Goal: Task Accomplishment & Management: Complete application form

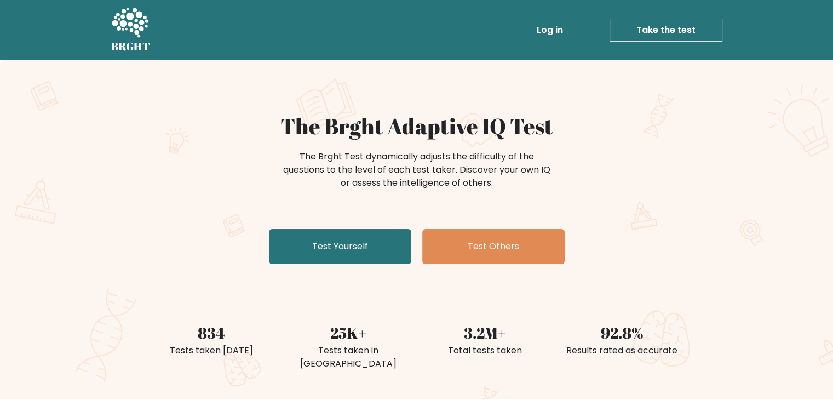
click at [645, 25] on link "Take the test" at bounding box center [665, 30] width 113 height 23
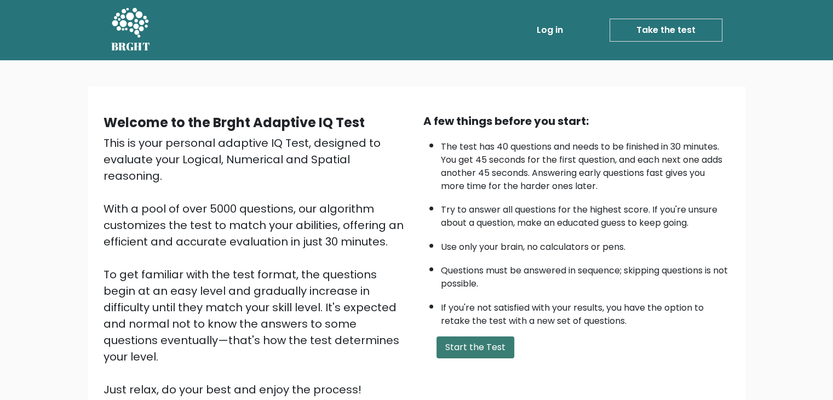
click at [471, 339] on button "Start the Test" at bounding box center [475, 347] width 78 height 22
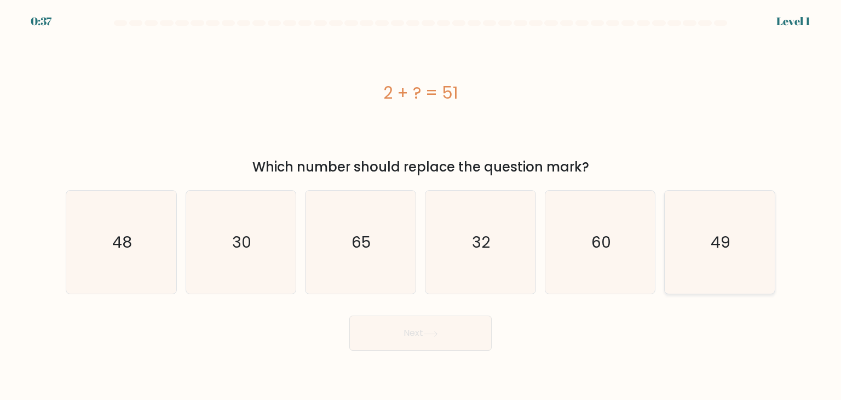
click at [747, 250] on icon "49" at bounding box center [719, 242] width 103 height 103
click at [421, 205] on input "f. 49" at bounding box center [420, 202] width 1 height 5
radio input "true"
click at [460, 324] on button "Next" at bounding box center [420, 332] width 142 height 35
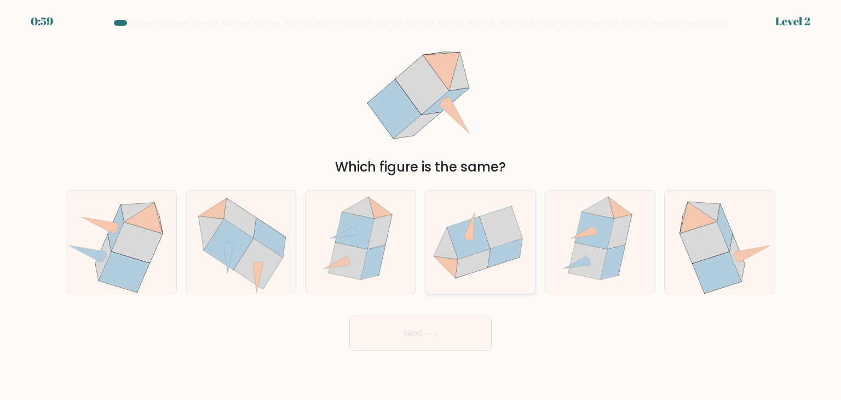
click at [464, 265] on icon at bounding box center [472, 263] width 34 height 29
click at [421, 205] on input "d." at bounding box center [420, 202] width 1 height 5
radio input "true"
click at [465, 331] on button "Next" at bounding box center [420, 332] width 142 height 35
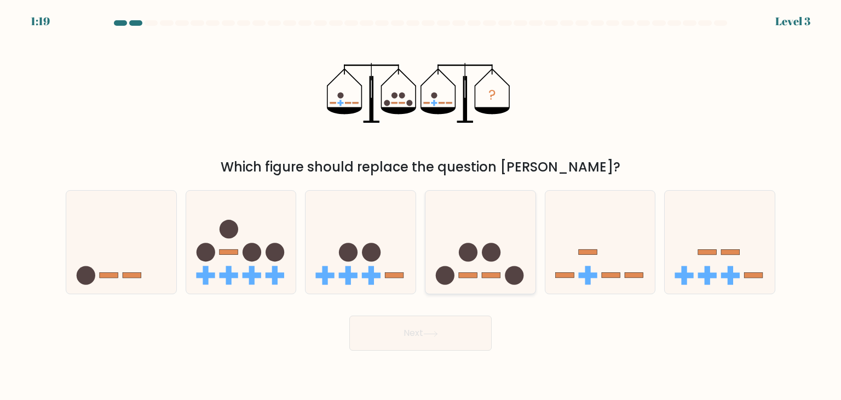
click at [474, 264] on icon at bounding box center [480, 242] width 110 height 91
click at [421, 205] on input "d." at bounding box center [420, 202] width 1 height 5
radio input "true"
click at [429, 328] on button "Next" at bounding box center [420, 332] width 142 height 35
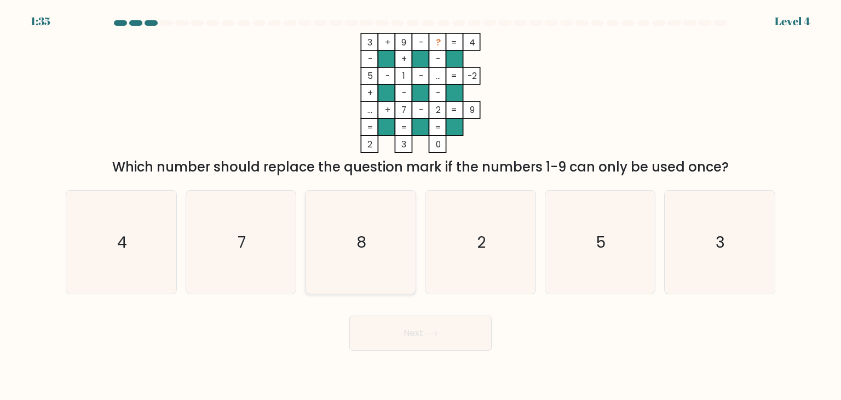
click at [393, 275] on icon "8" at bounding box center [360, 242] width 103 height 103
click at [420, 205] on input "c. 8" at bounding box center [420, 202] width 1 height 5
radio input "true"
click at [473, 337] on button "Next" at bounding box center [420, 332] width 142 height 35
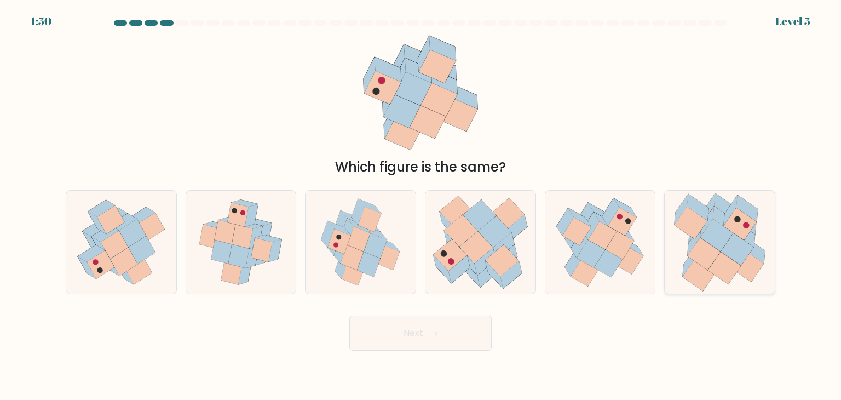
click at [706, 265] on icon at bounding box center [704, 254] width 33 height 32
click at [421, 205] on input "f." at bounding box center [420, 202] width 1 height 5
radio input "true"
click at [437, 353] on body "1:49 Level 5" at bounding box center [420, 200] width 841 height 400
click at [436, 349] on button "Next" at bounding box center [420, 332] width 142 height 35
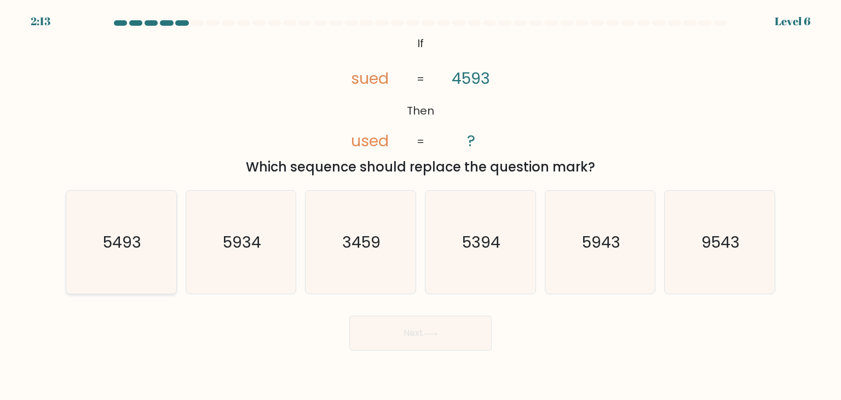
click at [120, 247] on text "5493" at bounding box center [122, 242] width 38 height 22
click at [420, 205] on input "a. 5493" at bounding box center [420, 202] width 1 height 5
radio input "true"
click at [390, 322] on button "Next" at bounding box center [420, 332] width 142 height 35
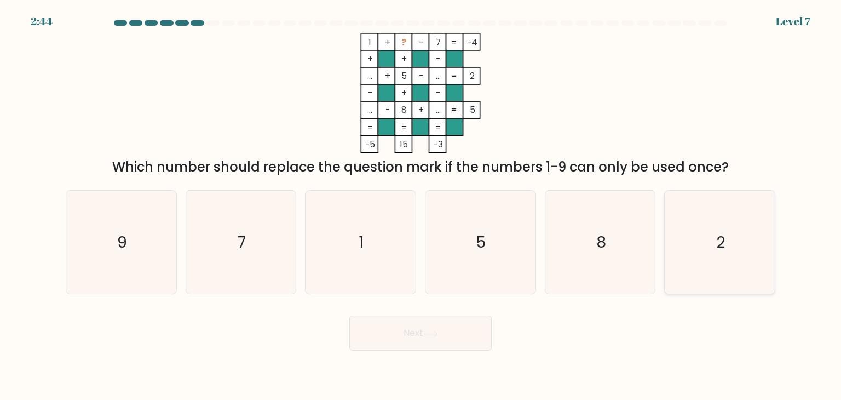
click at [723, 264] on icon "2" at bounding box center [719, 242] width 103 height 103
click at [421, 205] on input "f. 2" at bounding box center [420, 202] width 1 height 5
radio input "true"
click at [355, 339] on button "Next" at bounding box center [420, 332] width 142 height 35
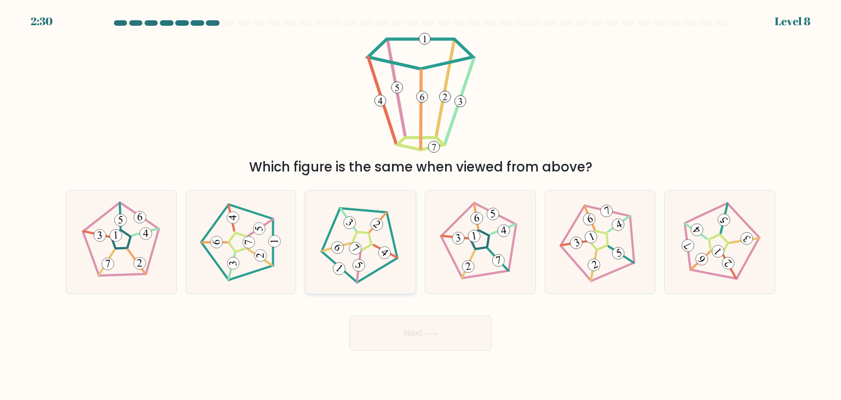
click at [369, 241] on icon at bounding box center [360, 242] width 83 height 83
click at [420, 205] on input "c." at bounding box center [420, 202] width 1 height 5
radio input "true"
click at [442, 331] on button "Next" at bounding box center [420, 332] width 142 height 35
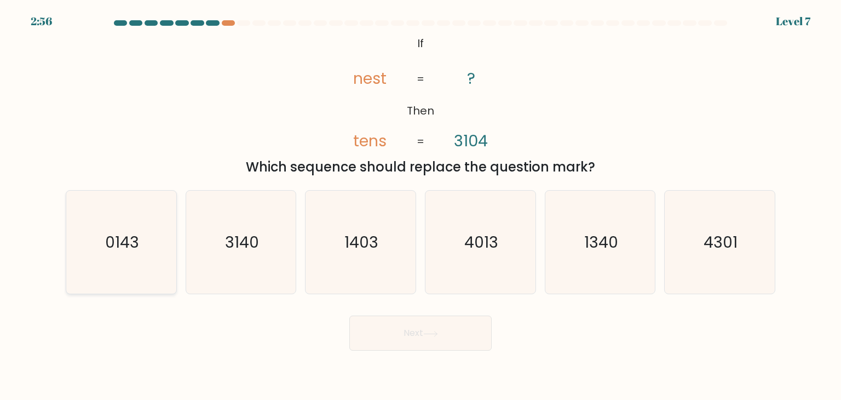
click at [120, 239] on text "0143" at bounding box center [122, 242] width 34 height 22
click at [420, 205] on input "a. 0143" at bounding box center [420, 202] width 1 height 5
radio input "true"
click at [412, 340] on button "Next" at bounding box center [420, 332] width 142 height 35
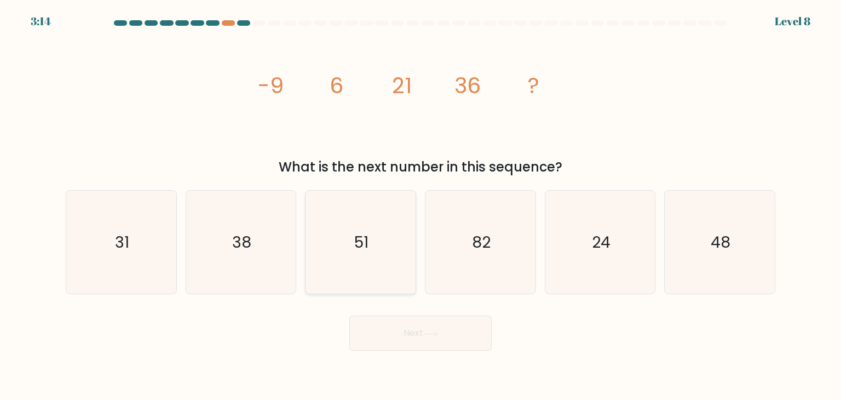
click at [363, 270] on icon "51" at bounding box center [360, 242] width 103 height 103
click at [420, 205] on input "c. 51" at bounding box center [420, 202] width 1 height 5
radio input "true"
click at [403, 340] on button "Next" at bounding box center [420, 332] width 142 height 35
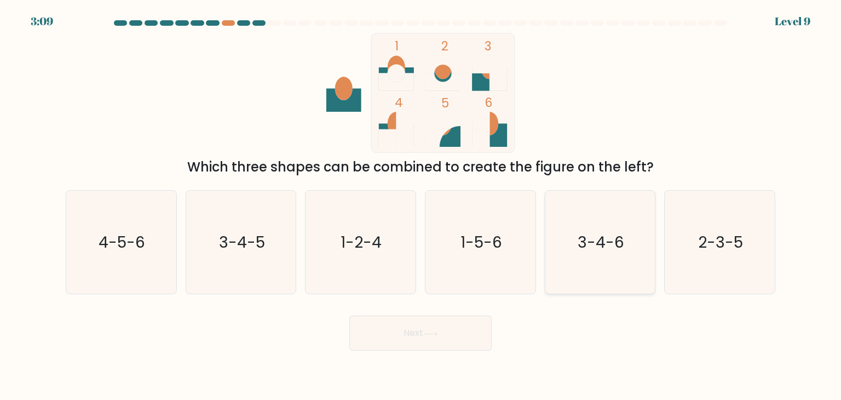
click at [600, 255] on icon "3-4-6" at bounding box center [600, 242] width 103 height 103
click at [421, 205] on input "e. 3-4-6" at bounding box center [420, 202] width 1 height 5
radio input "true"
click at [402, 325] on button "Next" at bounding box center [420, 332] width 142 height 35
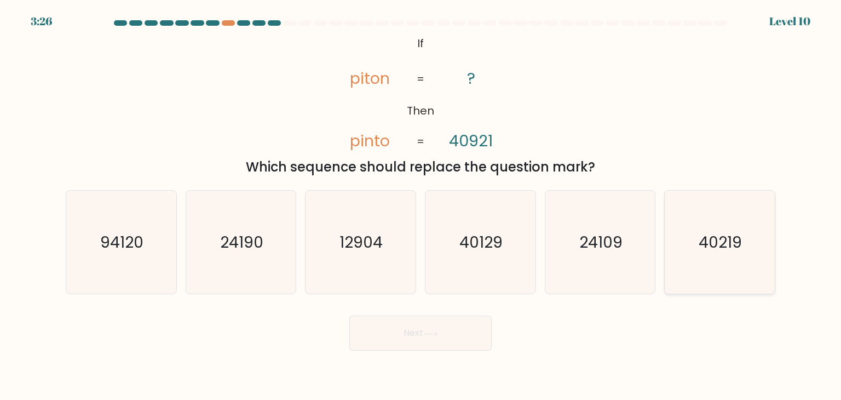
click at [712, 235] on text "40219" at bounding box center [720, 242] width 43 height 22
click at [421, 205] on input "f. 40219" at bounding box center [420, 202] width 1 height 5
radio input "true"
click at [475, 321] on button "Next" at bounding box center [420, 332] width 142 height 35
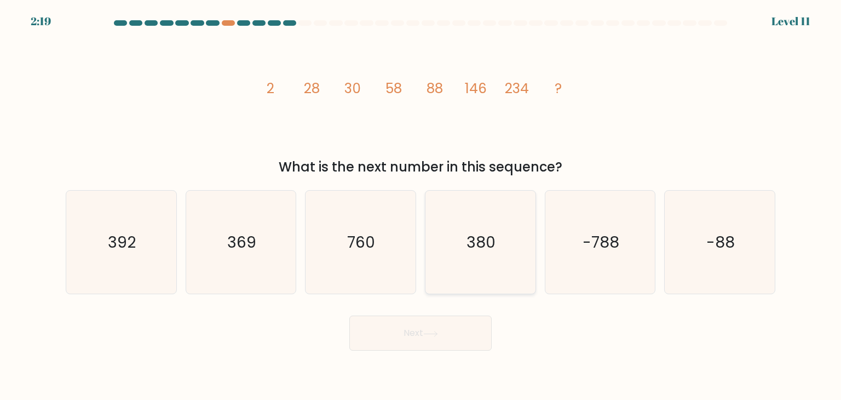
click at [480, 268] on icon "380" at bounding box center [480, 242] width 103 height 103
click at [421, 205] on input "d. 380" at bounding box center [420, 202] width 1 height 5
radio input "true"
drag, startPoint x: 480, startPoint y: 268, endPoint x: 471, endPoint y: 279, distance: 14.5
click at [471, 279] on icon "380" at bounding box center [480, 242] width 102 height 102
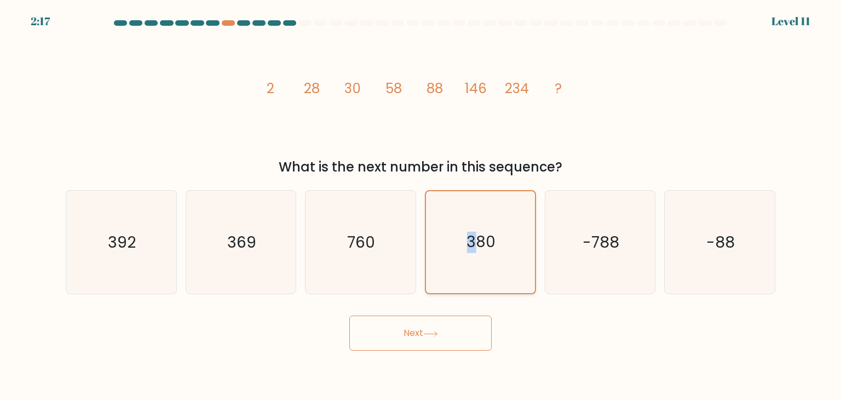
click at [471, 279] on icon "380" at bounding box center [480, 242] width 102 height 102
click at [421, 205] on input "d. 380" at bounding box center [420, 202] width 1 height 5
click at [471, 279] on icon "380" at bounding box center [480, 242] width 102 height 102
click at [421, 205] on input "d. 380" at bounding box center [420, 202] width 1 height 5
click at [471, 279] on icon "380" at bounding box center [480, 242] width 102 height 102
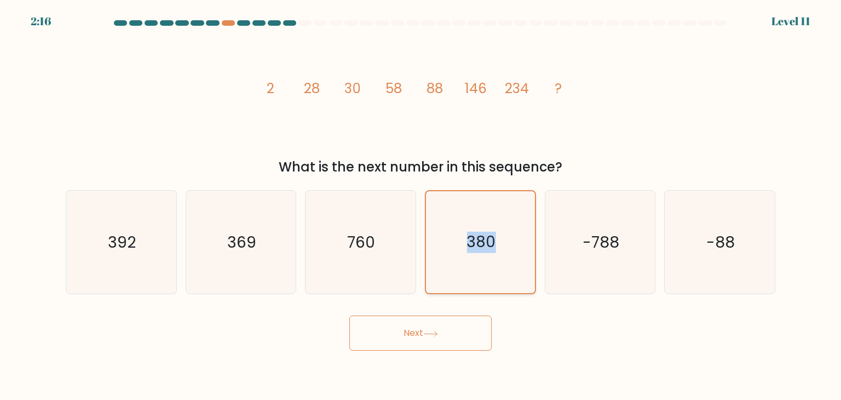
click at [421, 205] on input "d. 380" at bounding box center [420, 202] width 1 height 5
click at [488, 279] on icon "380" at bounding box center [480, 242] width 102 height 102
click at [421, 205] on input "d. 380" at bounding box center [420, 202] width 1 height 5
click at [453, 340] on button "Next" at bounding box center [420, 332] width 142 height 35
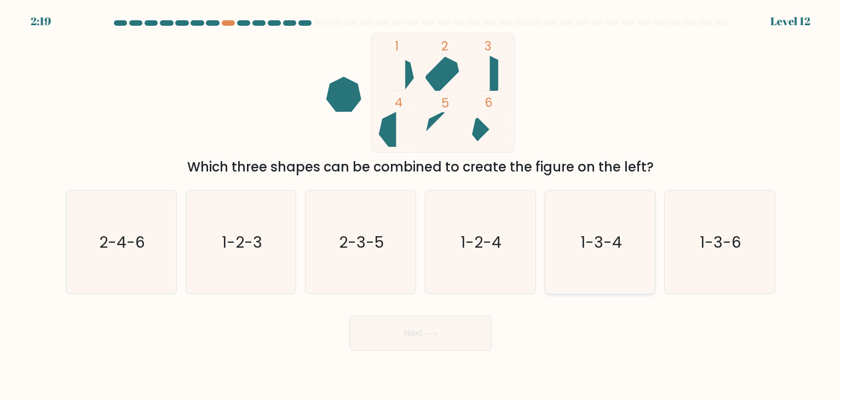
click at [611, 270] on icon "1-3-4" at bounding box center [600, 242] width 103 height 103
click at [421, 205] on input "e. 1-3-4" at bounding box center [420, 202] width 1 height 5
radio input "true"
click at [420, 345] on button "Next" at bounding box center [420, 332] width 142 height 35
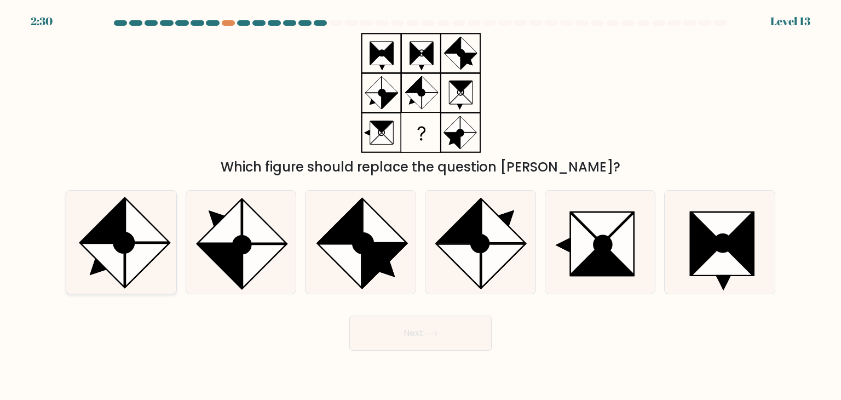
click at [129, 255] on icon at bounding box center [147, 265] width 44 height 44
click at [420, 205] on input "a." at bounding box center [420, 202] width 1 height 5
radio input "true"
click at [453, 327] on button "Next" at bounding box center [420, 332] width 142 height 35
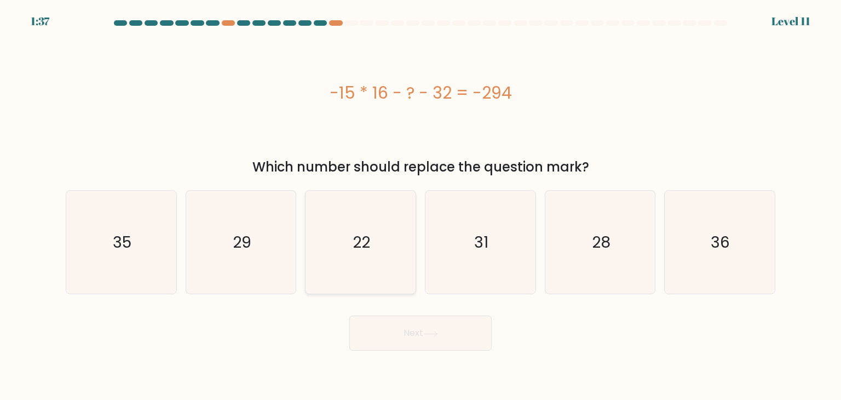
click at [353, 259] on icon "22" at bounding box center [360, 242] width 103 height 103
click at [420, 205] on input "c. 22" at bounding box center [420, 202] width 1 height 5
radio input "true"
click at [366, 338] on button "Next" at bounding box center [420, 332] width 142 height 35
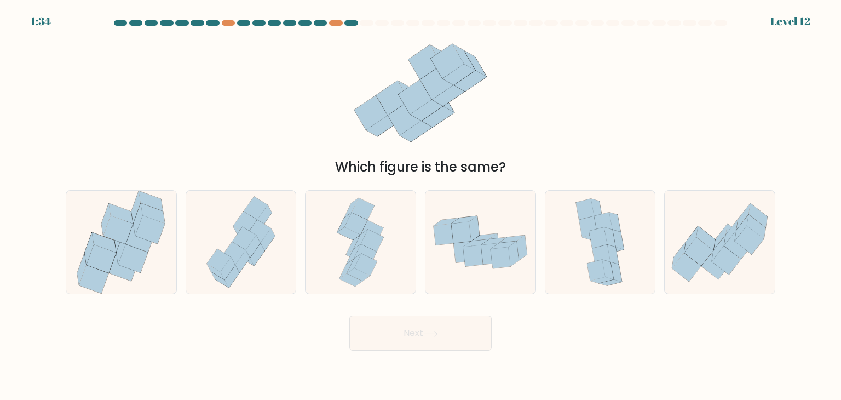
click at [368, 338] on button "Next" at bounding box center [420, 332] width 142 height 35
click at [617, 95] on div "Which figure is the same?" at bounding box center [420, 105] width 723 height 144
click at [113, 232] on icon at bounding box center [118, 230] width 30 height 28
click at [420, 205] on input "a." at bounding box center [420, 202] width 1 height 5
radio input "true"
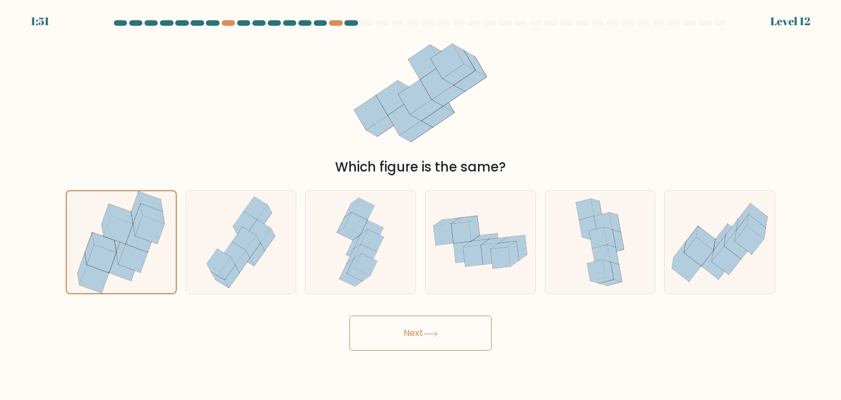
click at [385, 330] on button "Next" at bounding box center [420, 332] width 142 height 35
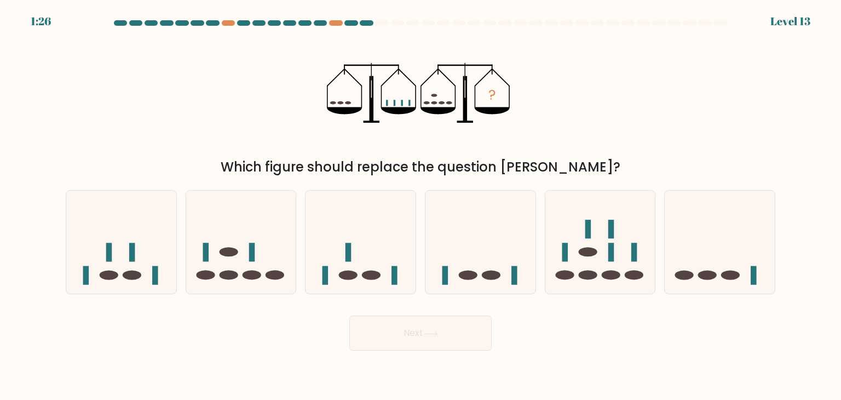
click at [43, 279] on form at bounding box center [420, 185] width 841 height 330
click at [109, 278] on ellipse at bounding box center [109, 274] width 19 height 9
click at [420, 205] on input "a." at bounding box center [420, 202] width 1 height 5
radio input "true"
click at [461, 326] on button "Next" at bounding box center [420, 332] width 142 height 35
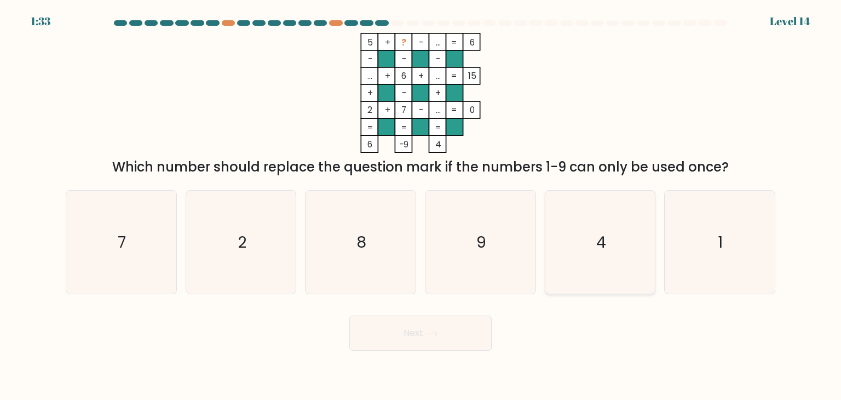
click at [588, 242] on icon "4" at bounding box center [600, 242] width 103 height 103
click at [421, 205] on input "e. 4" at bounding box center [420, 202] width 1 height 5
radio input "true"
click at [458, 337] on button "Next" at bounding box center [420, 332] width 142 height 35
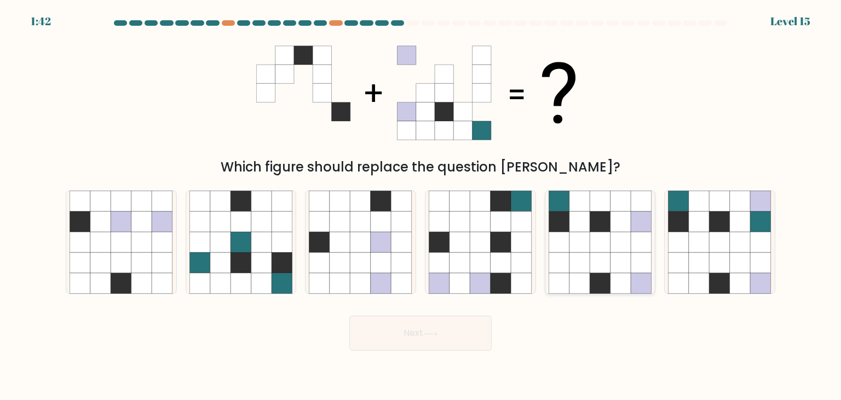
click at [594, 225] on icon at bounding box center [600, 221] width 21 height 21
click at [421, 205] on input "e." at bounding box center [420, 202] width 1 height 5
radio input "true"
click at [417, 336] on button "Next" at bounding box center [420, 332] width 142 height 35
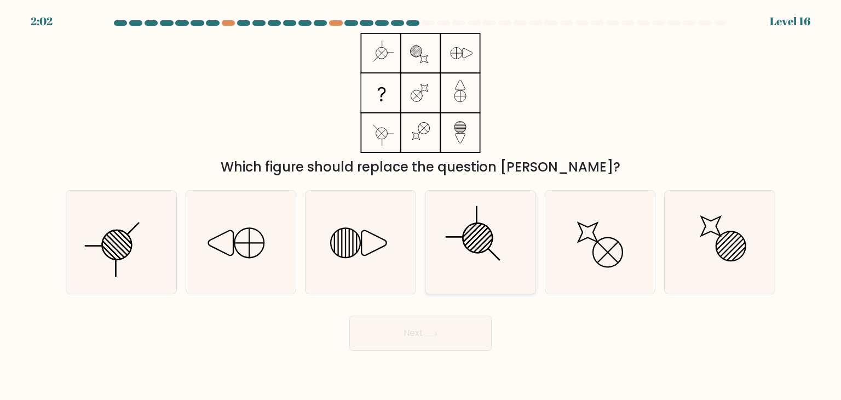
click at [506, 213] on icon at bounding box center [480, 242] width 103 height 103
click at [421, 205] on input "d." at bounding box center [420, 202] width 1 height 5
radio input "true"
click at [95, 264] on icon at bounding box center [121, 242] width 103 height 103
click at [420, 205] on input "a." at bounding box center [420, 202] width 1 height 5
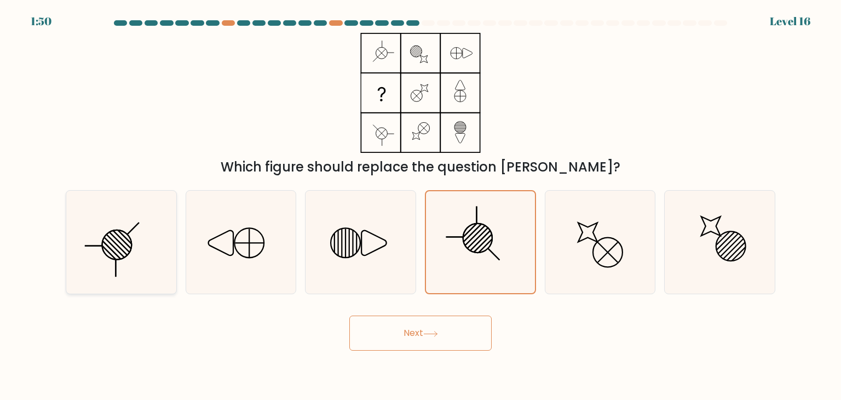
radio input "true"
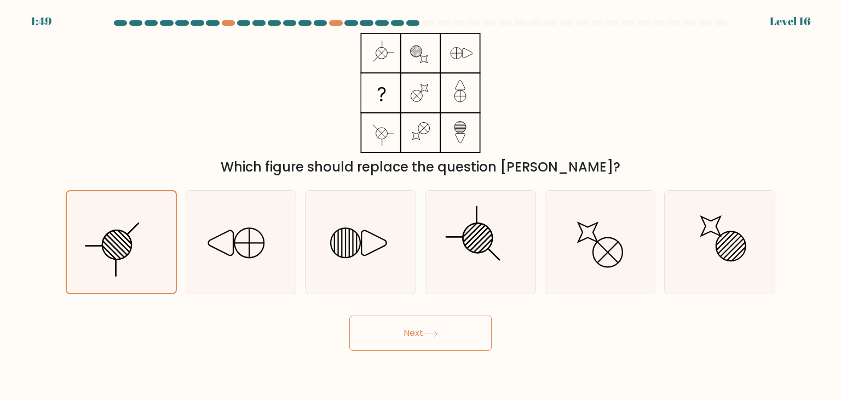
click at [465, 324] on button "Next" at bounding box center [420, 332] width 142 height 35
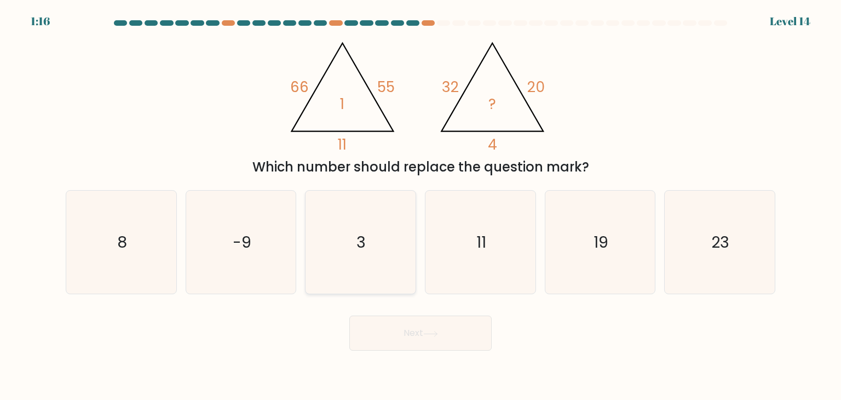
click at [375, 273] on icon "3" at bounding box center [360, 242] width 103 height 103
click at [420, 205] on input "c. 3" at bounding box center [420, 202] width 1 height 5
radio input "true"
click at [408, 343] on button "Next" at bounding box center [420, 332] width 142 height 35
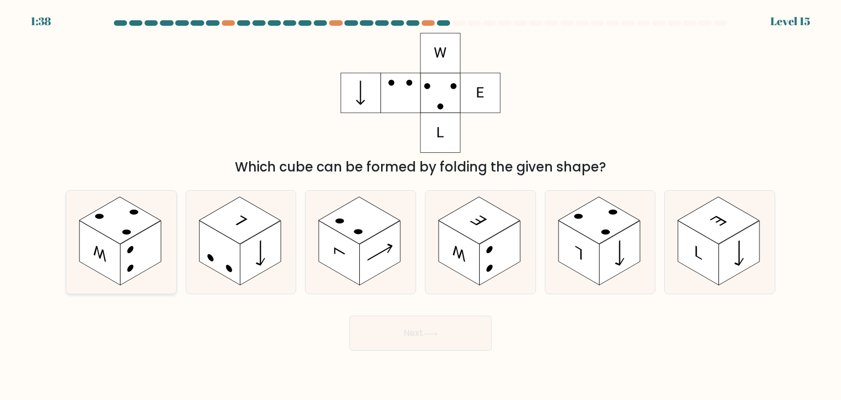
click at [120, 250] on rect at bounding box center [140, 253] width 41 height 65
click at [420, 205] on input "a." at bounding box center [420, 202] width 1 height 5
radio input "true"
click at [401, 330] on button "Next" at bounding box center [420, 332] width 142 height 35
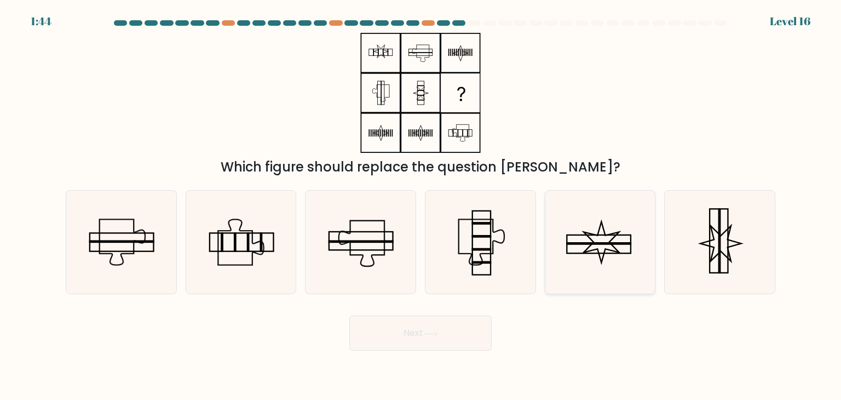
click at [598, 273] on icon at bounding box center [600, 242] width 103 height 103
click at [421, 205] on input "e." at bounding box center [420, 202] width 1 height 5
radio input "true"
click at [408, 327] on button "Next" at bounding box center [420, 332] width 142 height 35
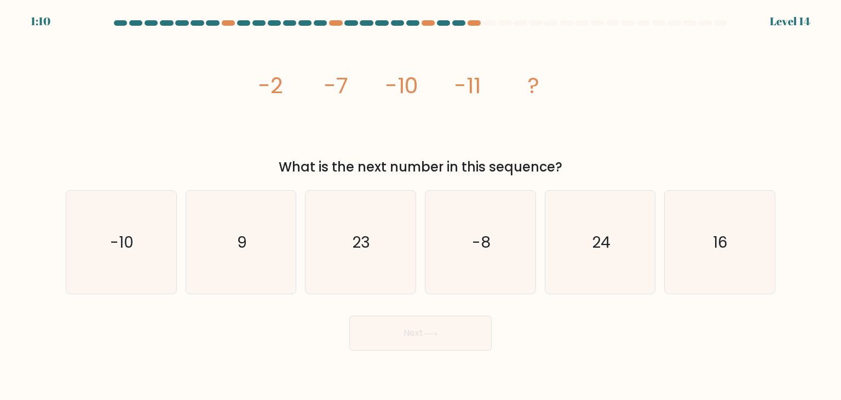
click at [124, 301] on form at bounding box center [420, 185] width 841 height 330
click at [124, 265] on icon "-10" at bounding box center [121, 242] width 103 height 103
click at [420, 205] on input "a. -10" at bounding box center [420, 202] width 1 height 5
radio input "true"
click at [407, 336] on button "Next" at bounding box center [420, 332] width 142 height 35
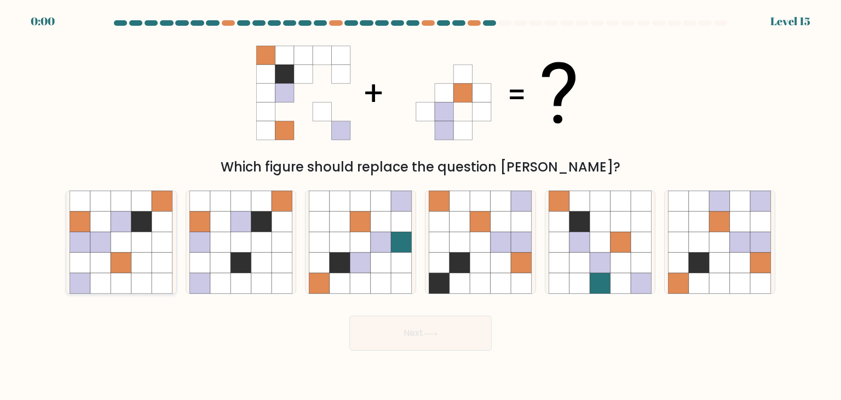
drag, startPoint x: 124, startPoint y: 266, endPoint x: 141, endPoint y: 268, distance: 16.5
click at [124, 266] on icon at bounding box center [121, 262] width 21 height 21
click at [420, 205] on input "a." at bounding box center [420, 202] width 1 height 5
radio input "true"
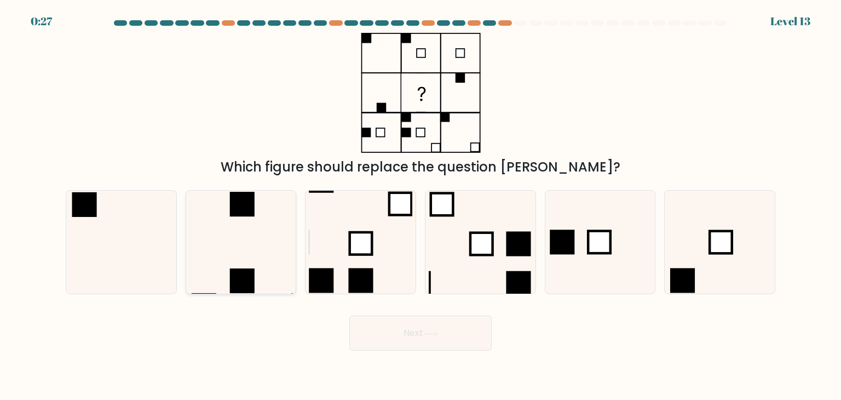
click at [247, 268] on icon at bounding box center [240, 242] width 103 height 103
click at [420, 205] on input "b." at bounding box center [420, 202] width 1 height 5
radio input "true"
click at [475, 336] on button "Next" at bounding box center [420, 332] width 142 height 35
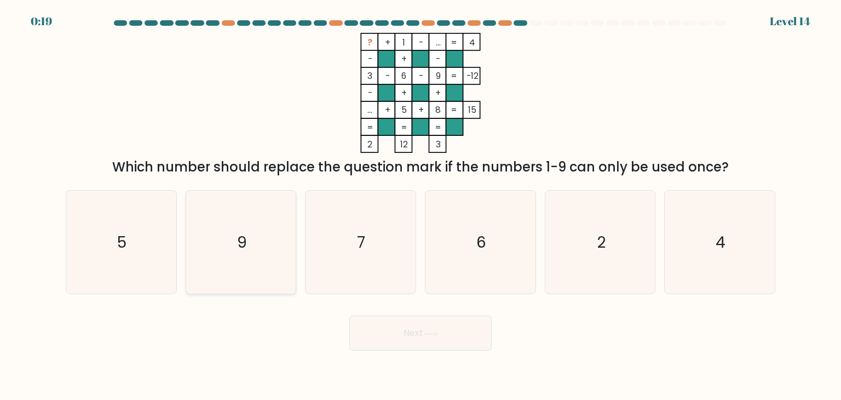
click at [224, 255] on icon "9" at bounding box center [240, 242] width 103 height 103
click at [420, 205] on input "b. 9" at bounding box center [420, 202] width 1 height 5
radio input "true"
click at [451, 355] on body "0:18 Level 14" at bounding box center [420, 200] width 841 height 400
click at [442, 336] on button "Next" at bounding box center [420, 332] width 142 height 35
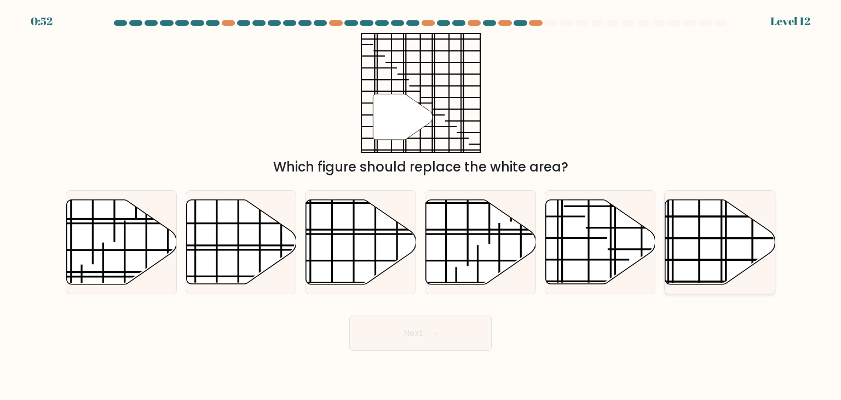
click at [695, 250] on icon at bounding box center [720, 242] width 110 height 84
click at [421, 205] on input "f." at bounding box center [420, 202] width 1 height 5
radio input "true"
click at [442, 344] on button "Next" at bounding box center [420, 332] width 142 height 35
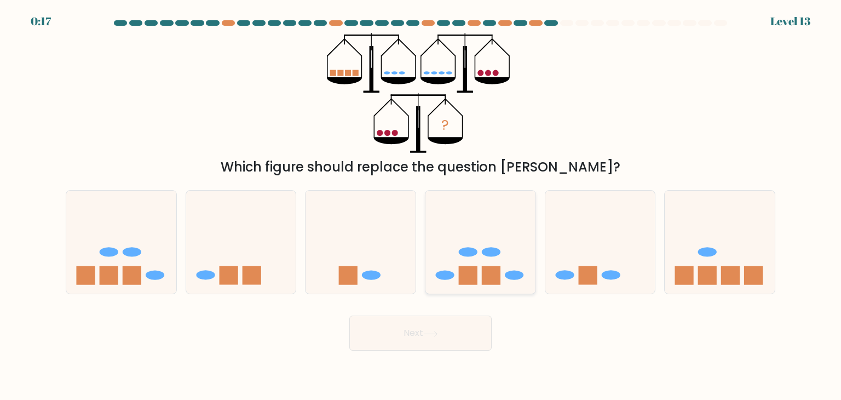
click at [483, 246] on icon at bounding box center [480, 242] width 110 height 91
click at [421, 205] on input "d." at bounding box center [420, 202] width 1 height 5
radio input "true"
click at [705, 266] on rect at bounding box center [707, 275] width 19 height 19
click at [421, 205] on input "f." at bounding box center [420, 202] width 1 height 5
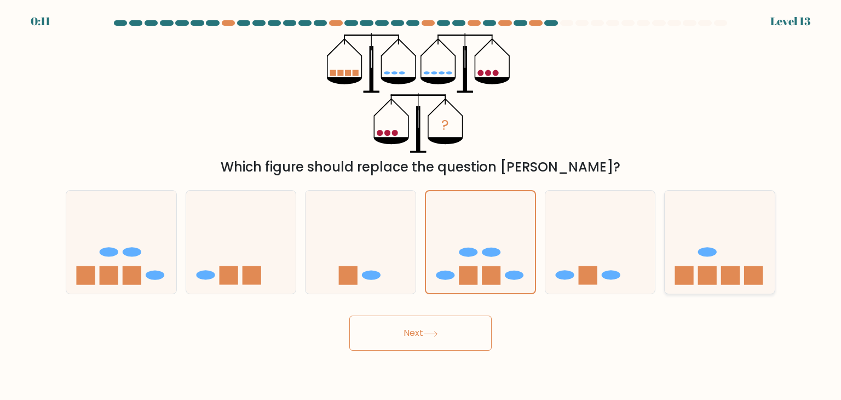
radio input "true"
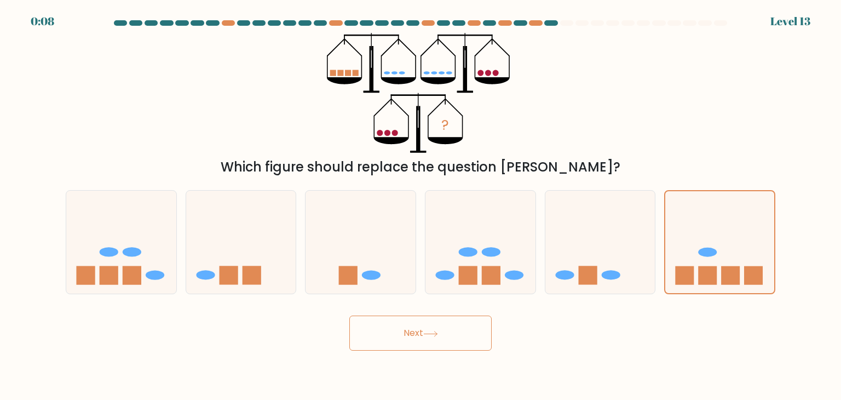
click at [426, 339] on button "Next" at bounding box center [420, 332] width 142 height 35
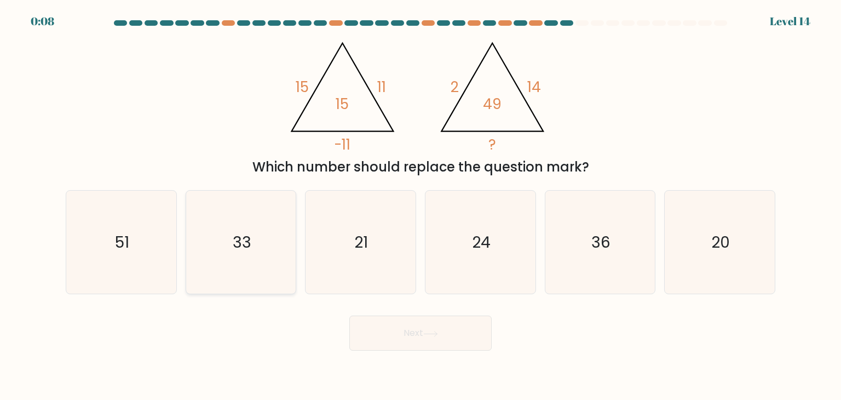
click at [265, 260] on icon "33" at bounding box center [240, 242] width 103 height 103
click at [420, 205] on input "b. 33" at bounding box center [420, 202] width 1 height 5
radio input "true"
click at [385, 316] on div "Next" at bounding box center [420, 328] width 723 height 43
click at [388, 322] on button "Next" at bounding box center [420, 332] width 142 height 35
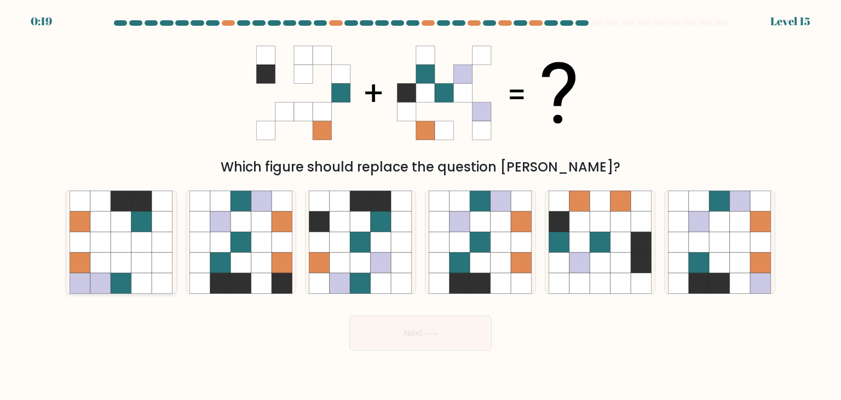
click at [123, 271] on icon at bounding box center [121, 262] width 21 height 21
click at [420, 205] on input "a." at bounding box center [420, 202] width 1 height 5
radio input "true"
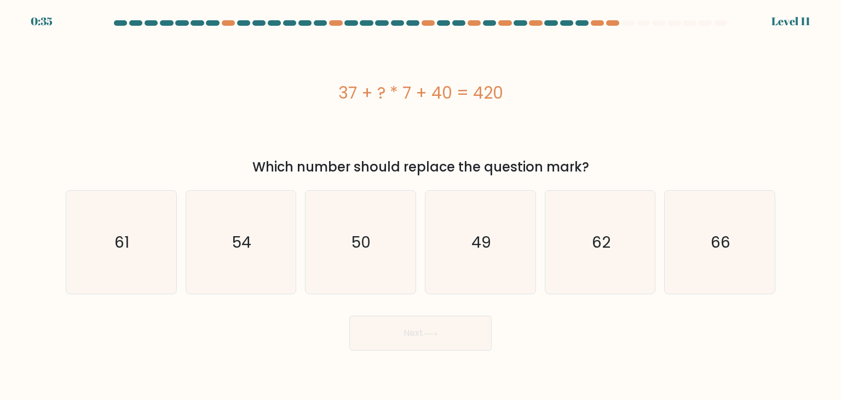
click at [510, 112] on div "37 + ? * 7 + 40 = 420" at bounding box center [420, 93] width 709 height 120
click at [498, 97] on div "37 + ? * 7 + 40 = 420" at bounding box center [420, 92] width 709 height 25
click at [463, 241] on icon "49" at bounding box center [480, 242] width 103 height 103
click at [421, 205] on input "d. 49" at bounding box center [420, 202] width 1 height 5
radio input "true"
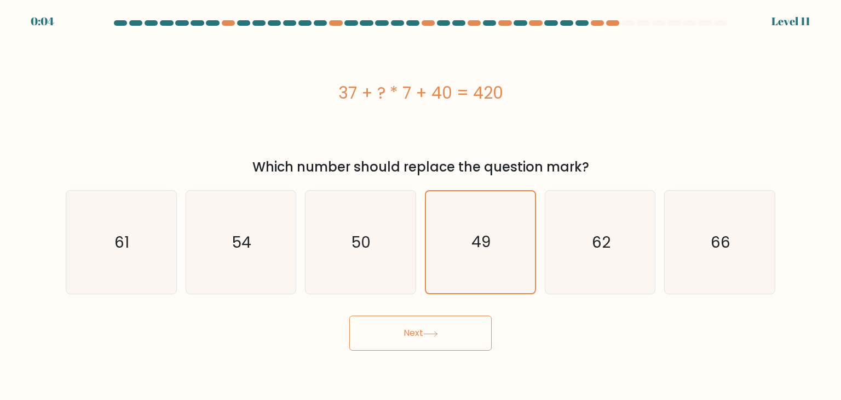
click at [408, 338] on button "Next" at bounding box center [420, 332] width 142 height 35
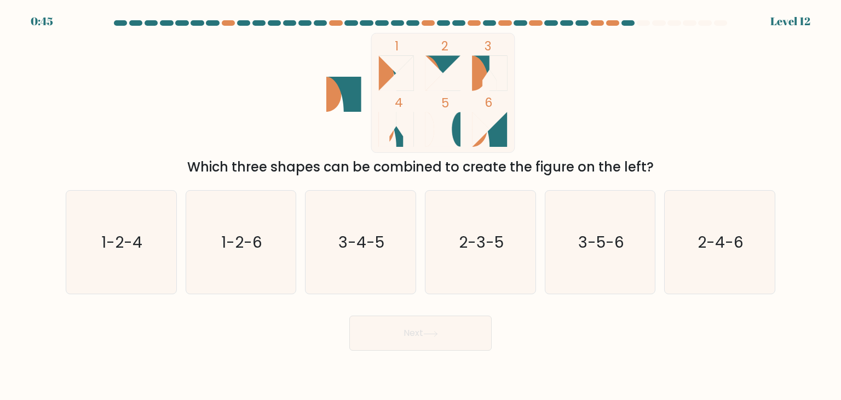
click at [421, 255] on div "d. 2-3-5" at bounding box center [480, 242] width 120 height 104
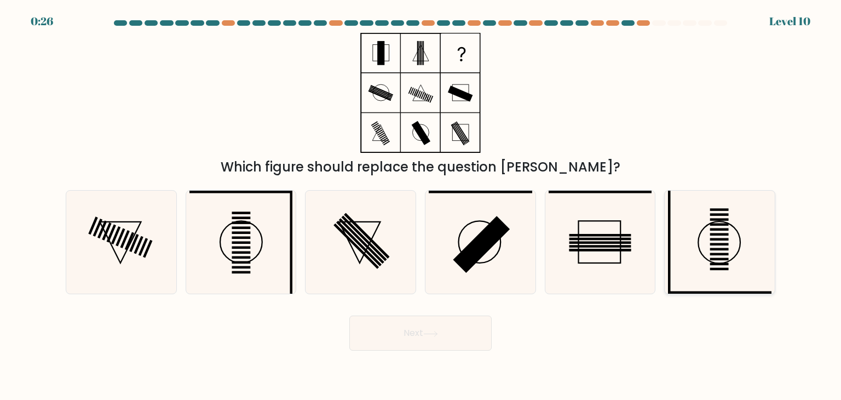
click at [713, 270] on icon at bounding box center [719, 242] width 103 height 103
click at [421, 205] on input "f." at bounding box center [420, 202] width 1 height 5
radio input "true"
drag, startPoint x: 438, startPoint y: 314, endPoint x: 441, endPoint y: 322, distance: 9.2
click at [441, 322] on div "Next" at bounding box center [420, 328] width 723 height 43
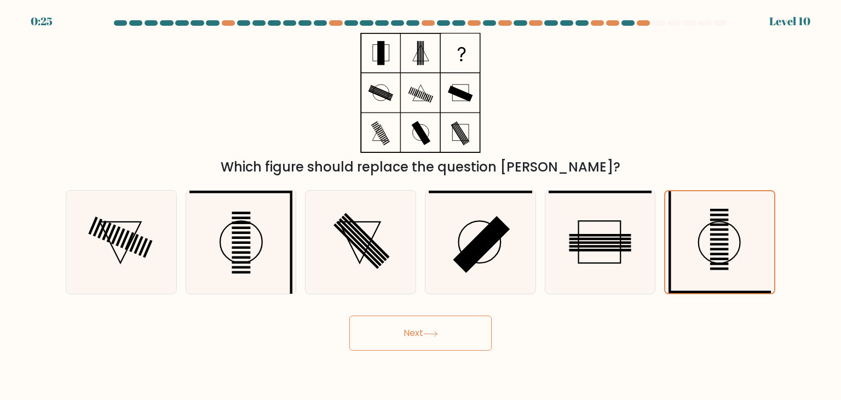
click at [441, 322] on button "Next" at bounding box center [420, 332] width 142 height 35
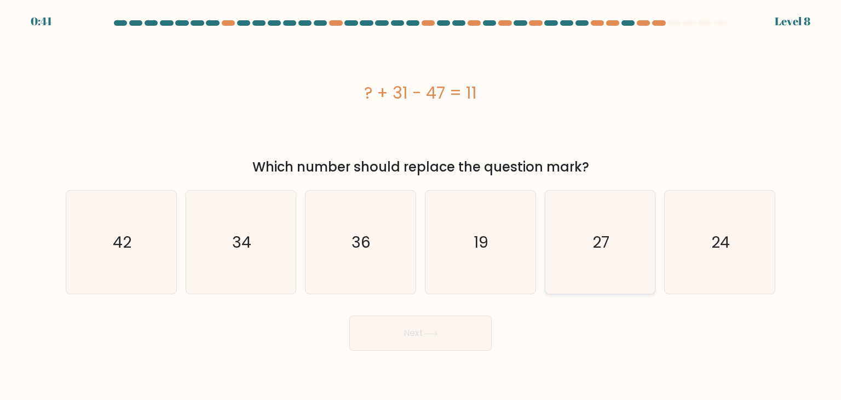
click at [598, 253] on icon "27" at bounding box center [600, 242] width 103 height 103
click at [421, 205] on input "e. 27" at bounding box center [420, 202] width 1 height 5
radio input "true"
click at [391, 348] on button "Next" at bounding box center [420, 332] width 142 height 35
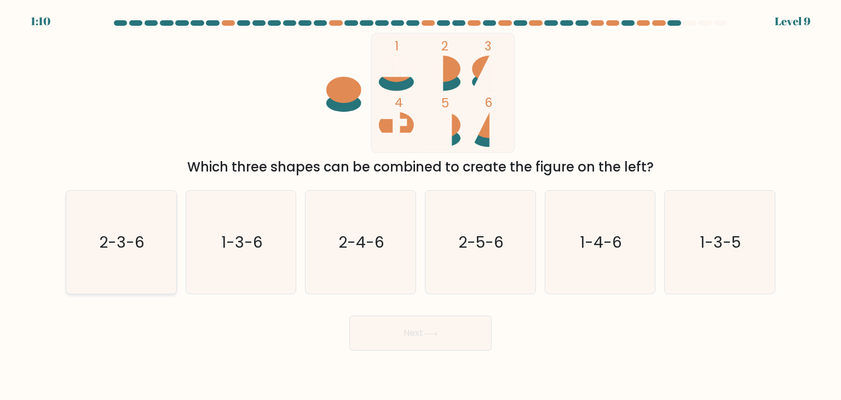
click at [126, 276] on icon "2-3-6" at bounding box center [121, 242] width 103 height 103
click at [420, 205] on input "a. 2-3-6" at bounding box center [420, 202] width 1 height 5
radio input "true"
click at [403, 347] on button "Next" at bounding box center [420, 332] width 142 height 35
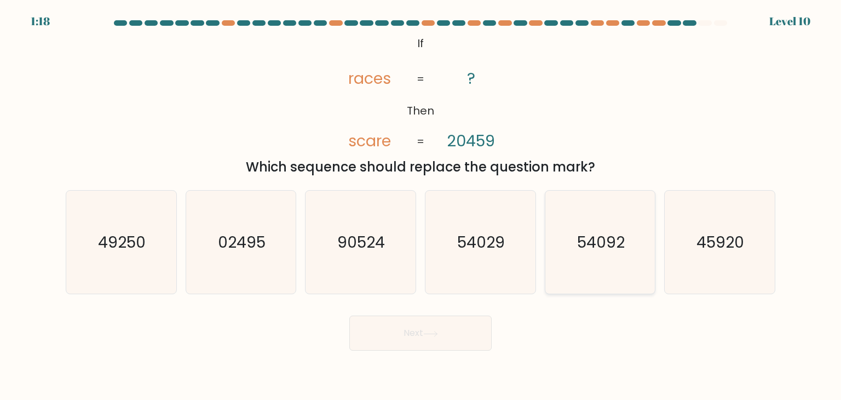
click at [615, 276] on icon "54092" at bounding box center [600, 242] width 103 height 103
click at [421, 205] on input "e. 54092" at bounding box center [420, 202] width 1 height 5
radio input "true"
click at [452, 325] on button "Next" at bounding box center [420, 332] width 142 height 35
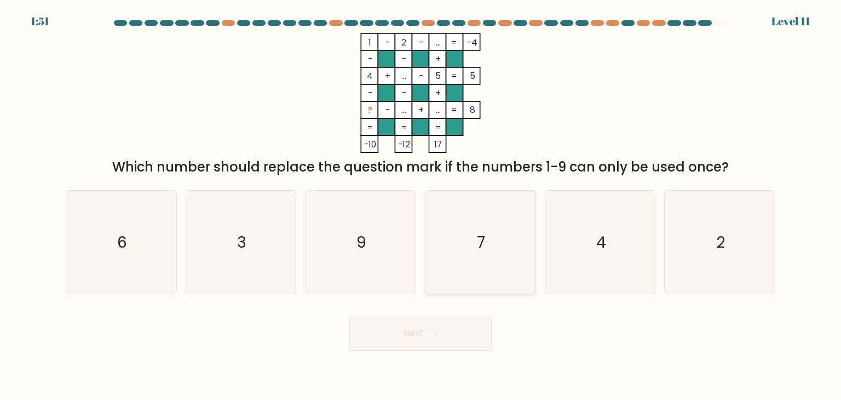
click at [484, 251] on text "7" at bounding box center [481, 242] width 8 height 22
click at [421, 205] on input "d. 7" at bounding box center [420, 202] width 1 height 5
radio input "true"
click at [451, 326] on button "Next" at bounding box center [420, 332] width 142 height 35
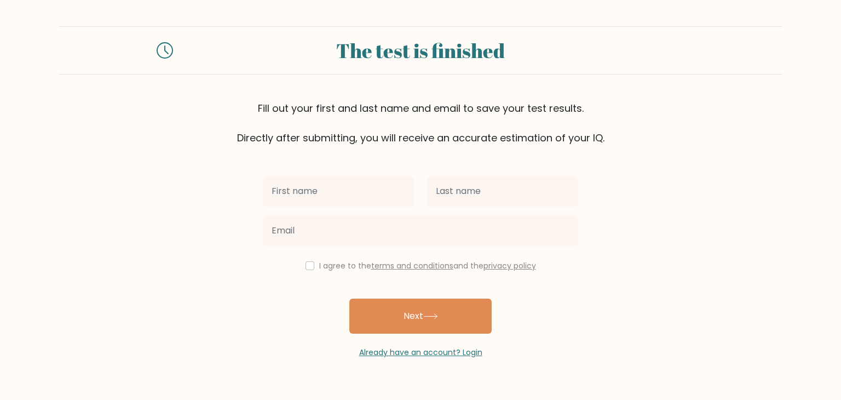
click at [343, 201] on input "text" at bounding box center [338, 191] width 151 height 31
type input "Thet"
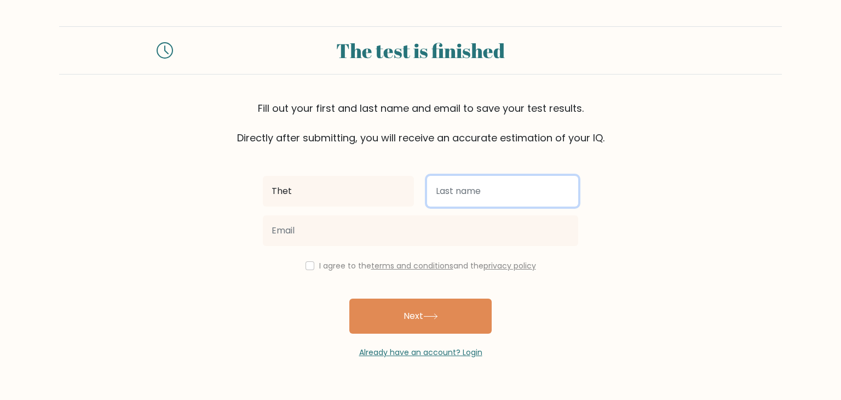
click at [460, 187] on input "text" at bounding box center [502, 191] width 151 height 31
type input "Hmue"
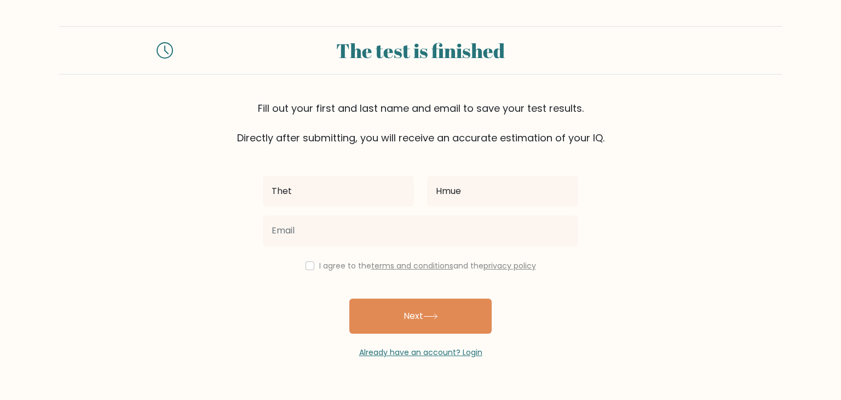
click at [411, 249] on div at bounding box center [420, 230] width 328 height 39
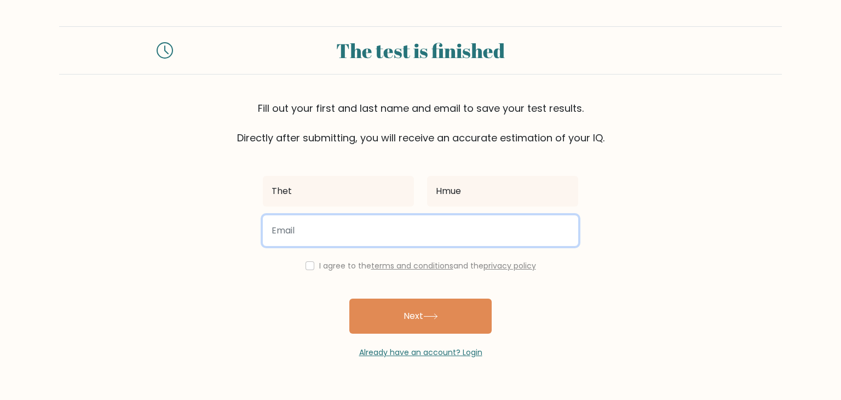
click at [392, 233] on input "email" at bounding box center [420, 230] width 315 height 31
type input "[EMAIL_ADDRESS][PERSON_NAME][DOMAIN_NAME]"
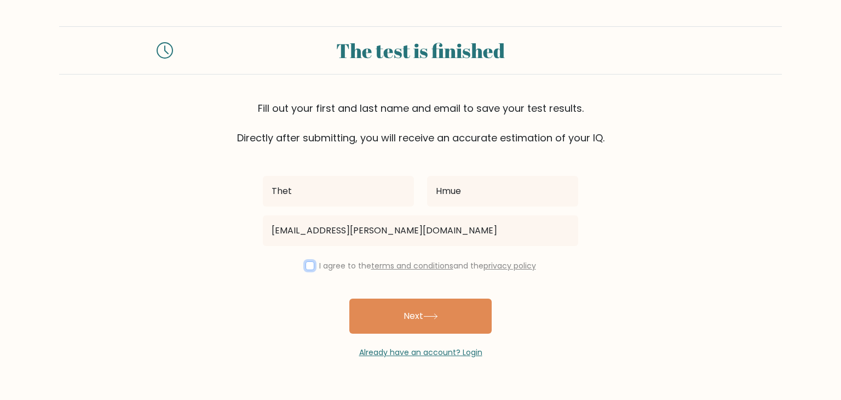
click at [309, 261] on input "checkbox" at bounding box center [309, 265] width 9 height 9
checkbox input "true"
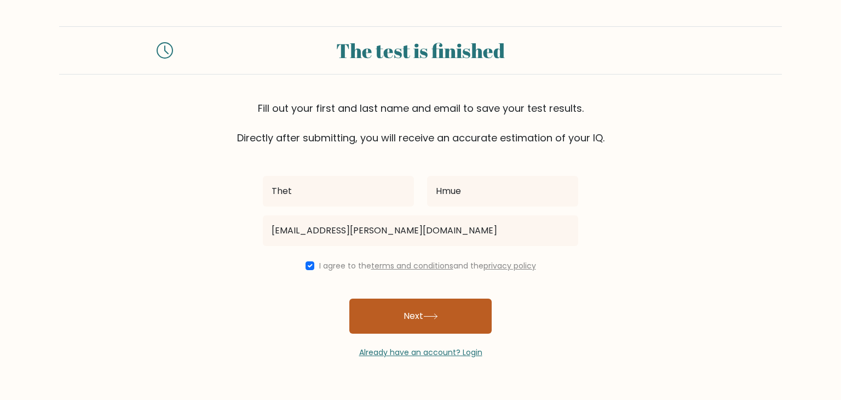
click at [377, 311] on button "Next" at bounding box center [420, 315] width 142 height 35
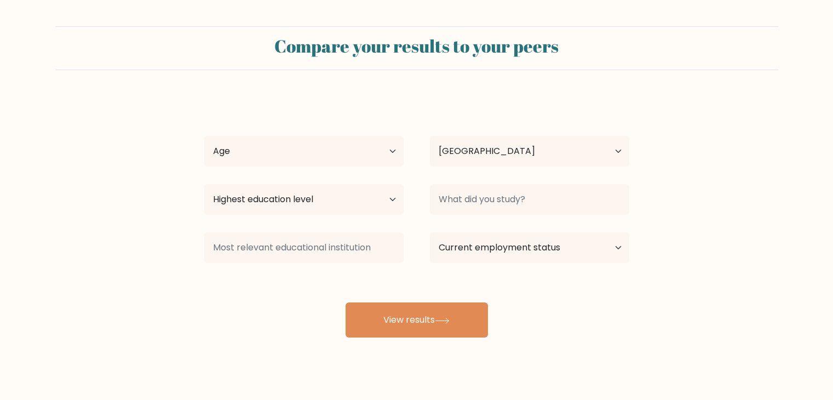
select select "MM"
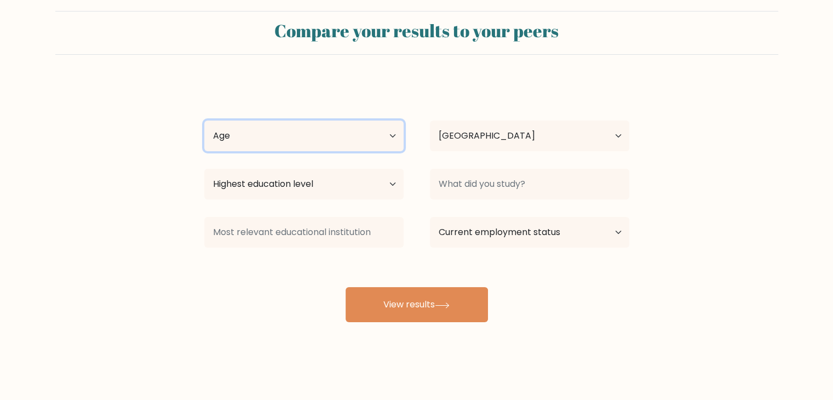
click at [360, 134] on select "Age Under 18 years old 18-24 years old 25-34 years old 35-44 years old 45-54 ye…" at bounding box center [303, 135] width 199 height 31
select select "min_18"
click at [204, 120] on select "Age Under 18 years old 18-24 years old 25-34 years old 35-44 years old 45-54 ye…" at bounding box center [303, 135] width 199 height 31
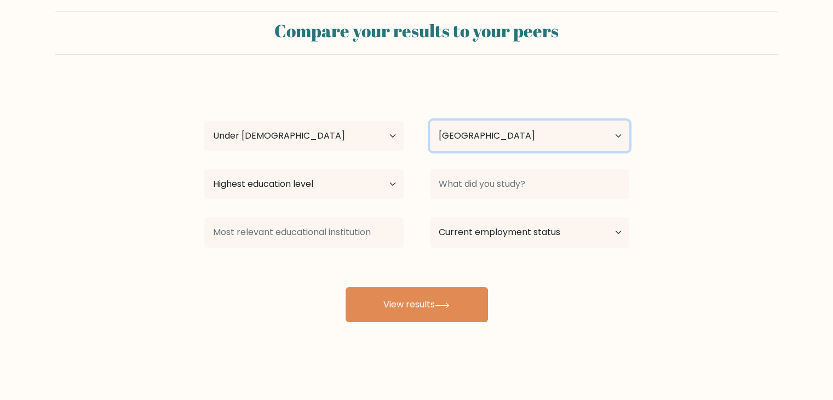
click at [455, 135] on select "Country Afghanistan Albania Algeria American Samoa Andorra Angola Anguilla Anta…" at bounding box center [529, 135] width 199 height 31
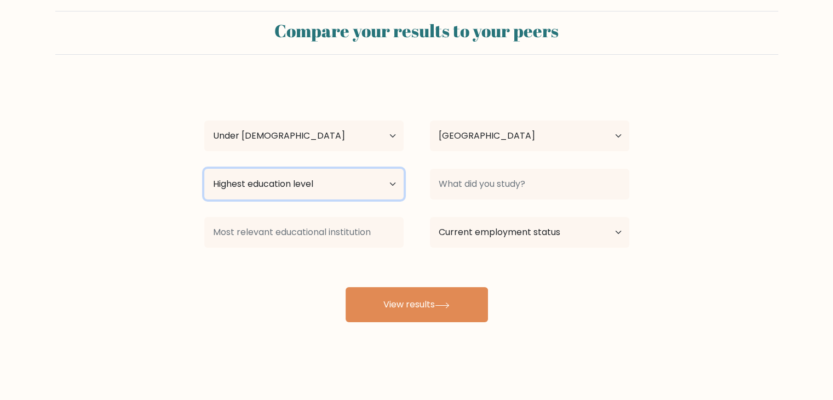
click at [328, 181] on select "Highest education level No schooling Primary Lower Secondary Upper Secondary Oc…" at bounding box center [303, 184] width 199 height 31
select select "lower_secondary"
click at [204, 169] on select "Highest education level No schooling Primary Lower Secondary Upper Secondary Oc…" at bounding box center [303, 184] width 199 height 31
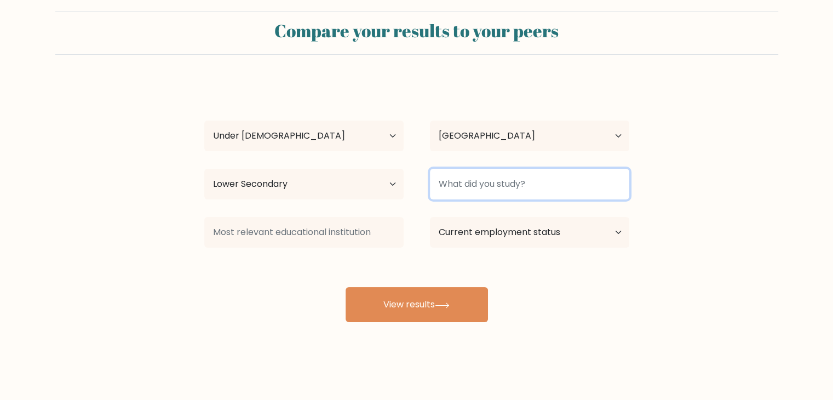
click at [477, 193] on input at bounding box center [529, 184] width 199 height 31
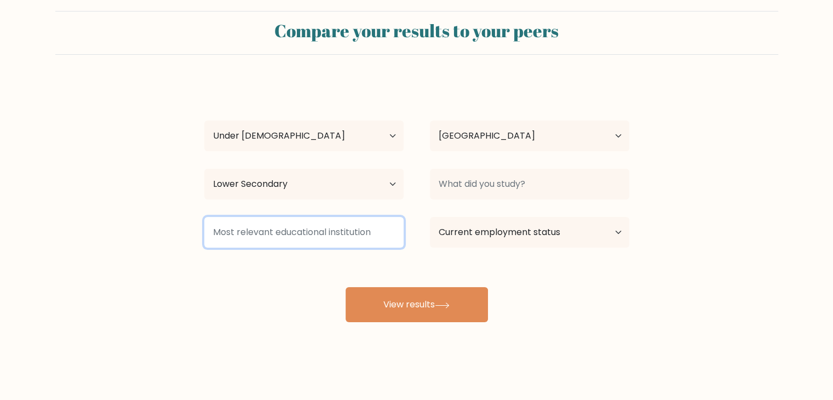
click at [388, 227] on input at bounding box center [303, 232] width 199 height 31
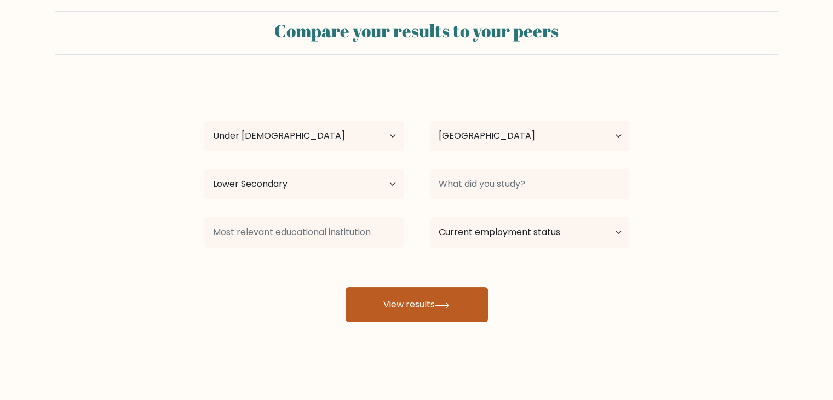
click at [422, 296] on button "View results" at bounding box center [416, 304] width 142 height 35
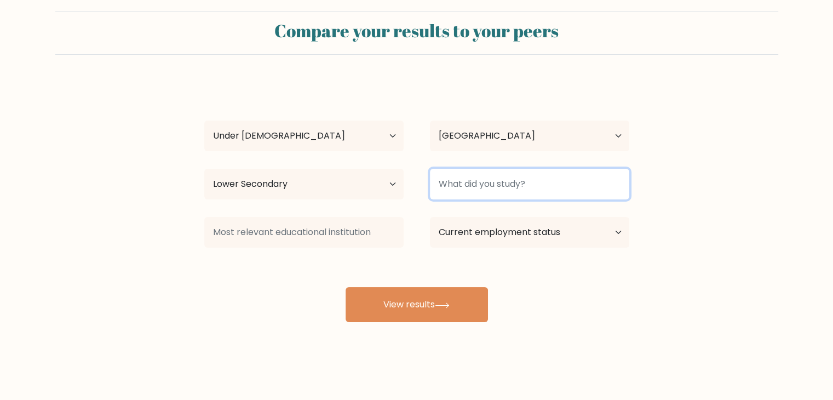
click at [517, 176] on input at bounding box center [529, 184] width 199 height 31
type input "N"
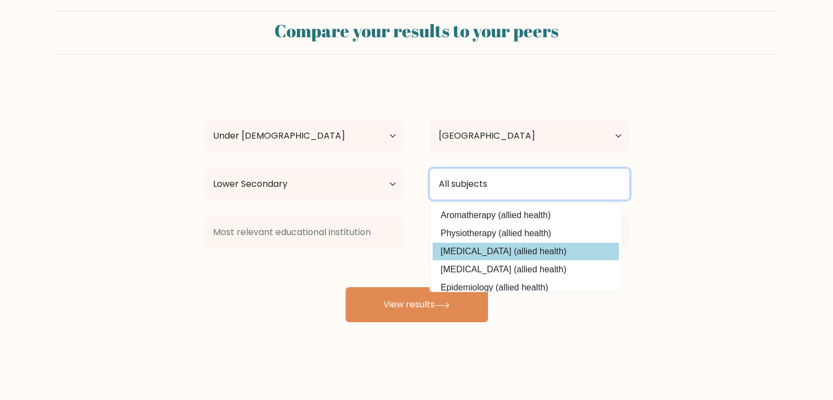
scroll to position [99, 0]
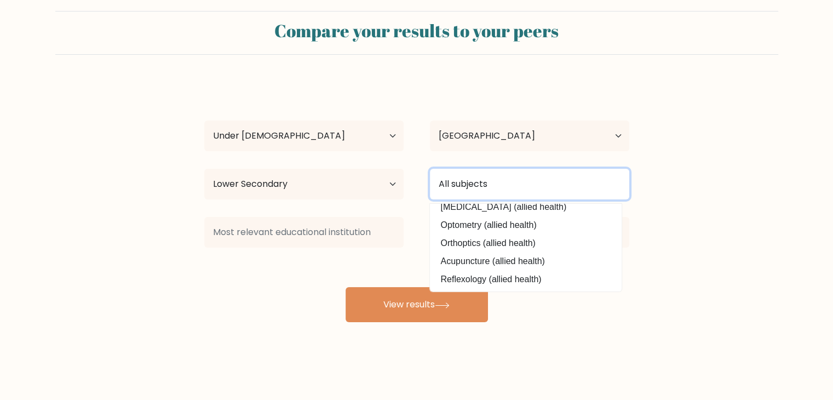
type input "All subjects"
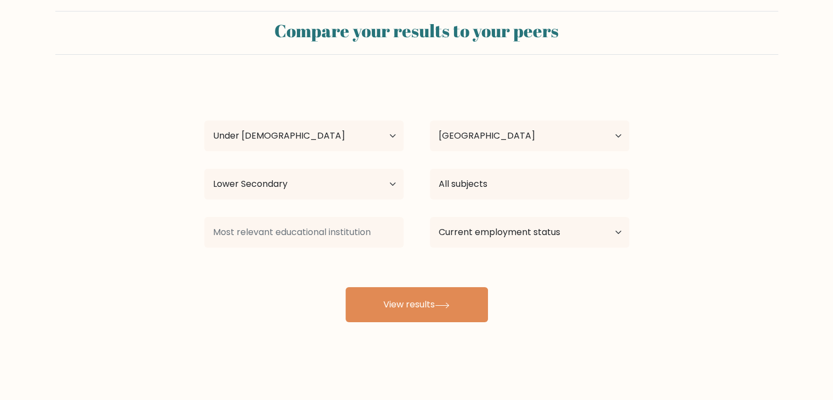
drag, startPoint x: 399, startPoint y: 321, endPoint x: 404, endPoint y: 324, distance: 6.1
click at [404, 324] on div "Compare your results to your peers Thet Hmue Age Under 18 years old 18-24 years…" at bounding box center [416, 192] width 833 height 415
click at [447, 283] on div "Thet Hmue Age Under 18 years old 18-24 years old 25-34 years old 35-44 years ol…" at bounding box center [417, 201] width 438 height 241
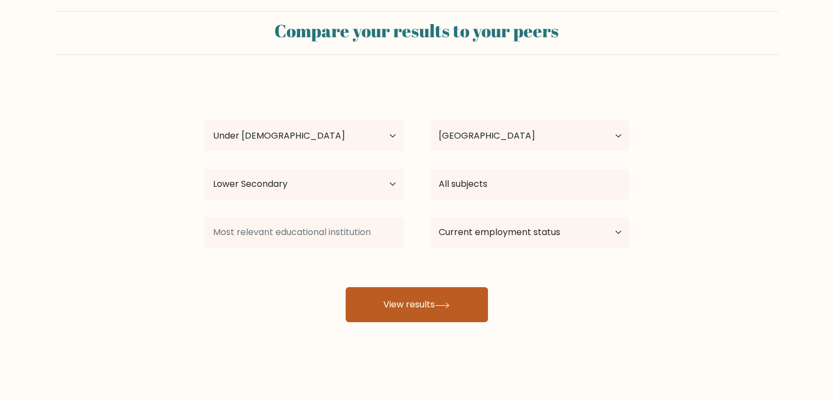
click at [449, 305] on icon at bounding box center [442, 305] width 15 height 6
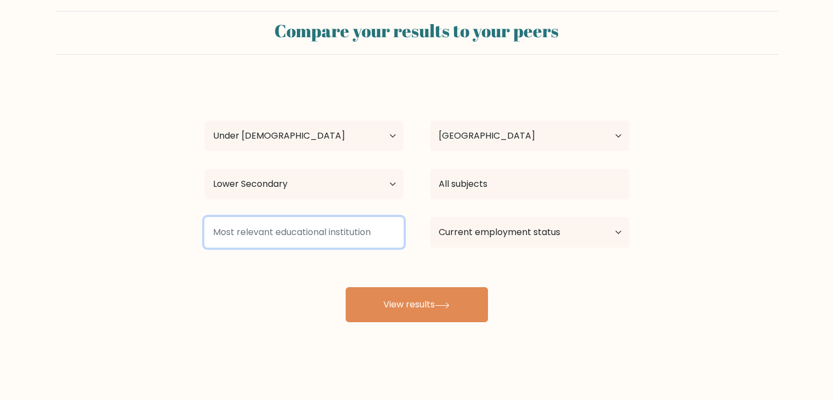
click at [332, 228] on input at bounding box center [303, 232] width 199 height 31
type input "IIP"
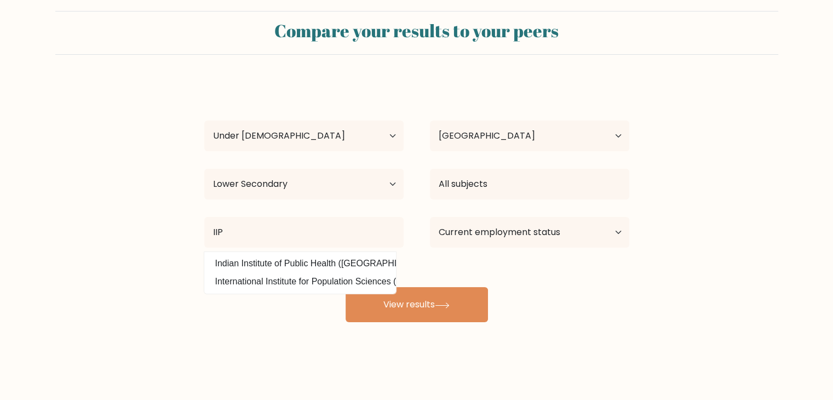
click at [432, 283] on div "Thet Hmue Age Under 18 years old 18-24 years old 25-34 years old 35-44 years ol…" at bounding box center [417, 201] width 438 height 241
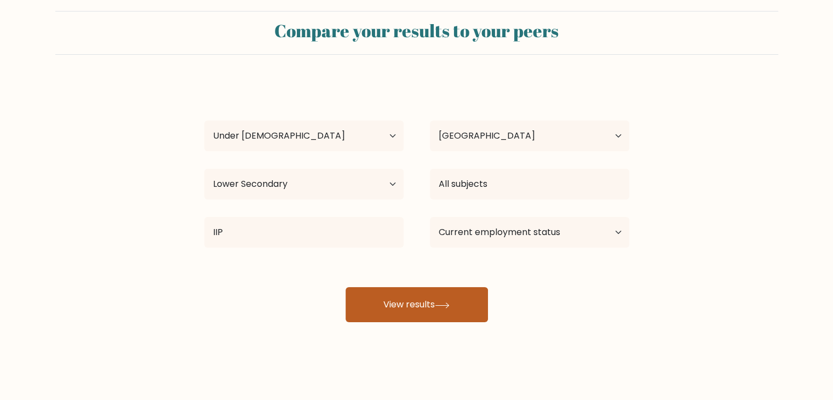
click at [439, 302] on icon at bounding box center [442, 305] width 15 height 6
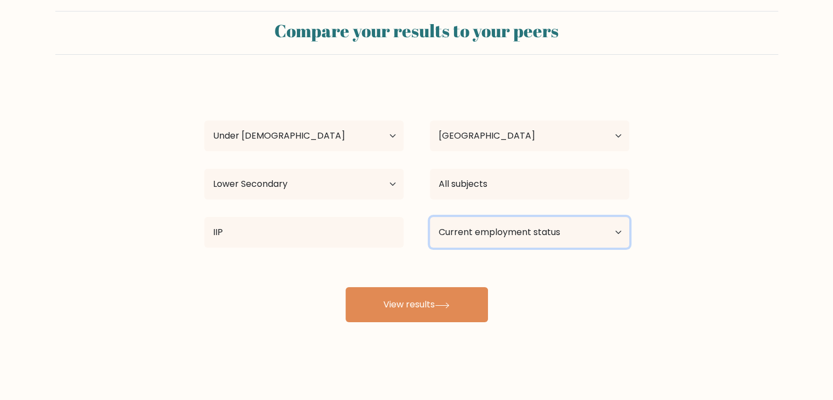
click at [578, 240] on select "Current employment status Employed Student Retired Other / prefer not to answer" at bounding box center [529, 232] width 199 height 31
select select "student"
click at [430, 217] on select "Current employment status Employed Student Retired Other / prefer not to answer" at bounding box center [529, 232] width 199 height 31
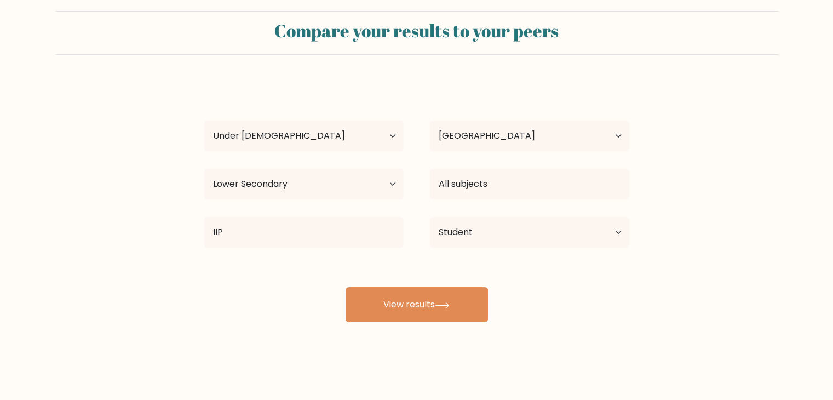
click at [445, 322] on div "Compare your results to your peers Thet Hmue Age Under 18 years old 18-24 years…" at bounding box center [416, 192] width 833 height 415
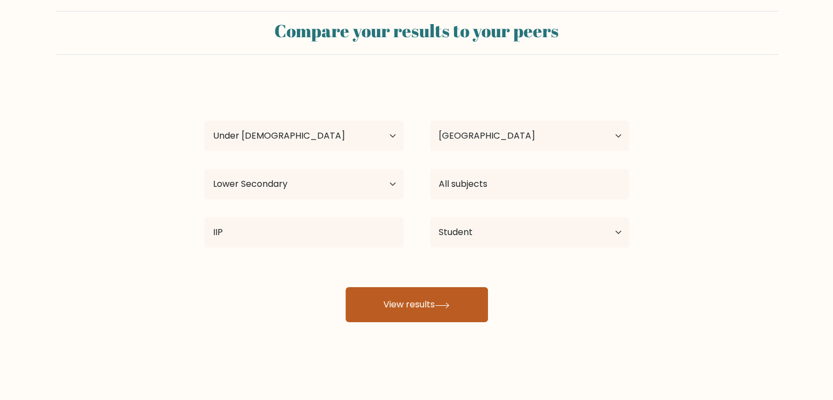
click at [436, 318] on button "View results" at bounding box center [416, 304] width 142 height 35
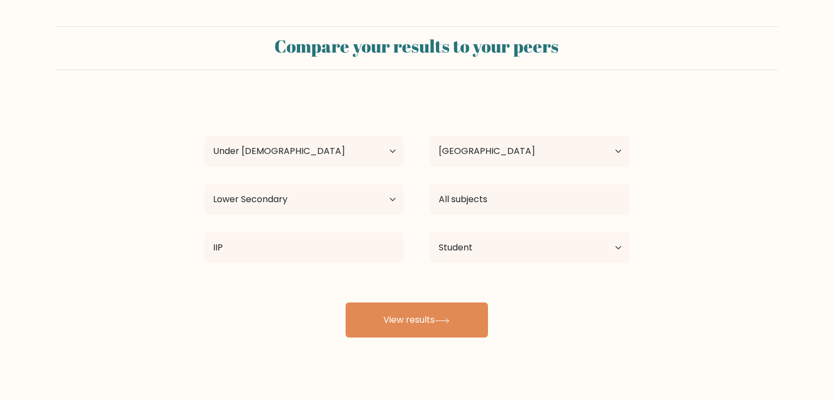
select select "min_18"
select select "MM"
select select "lower_secondary"
select select "student"
